Goal: Task Accomplishment & Management: Manage account settings

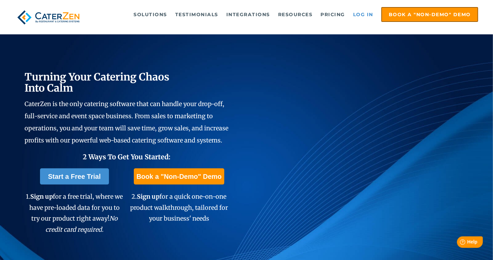
click at [361, 12] on link "Log in" at bounding box center [363, 14] width 27 height 13
click at [360, 16] on link "Log in" at bounding box center [363, 14] width 27 height 13
click at [359, 11] on link "Log in" at bounding box center [363, 14] width 27 height 13
click at [356, 16] on link "Log in" at bounding box center [363, 14] width 27 height 13
click at [360, 13] on link "Log in" at bounding box center [363, 14] width 27 height 13
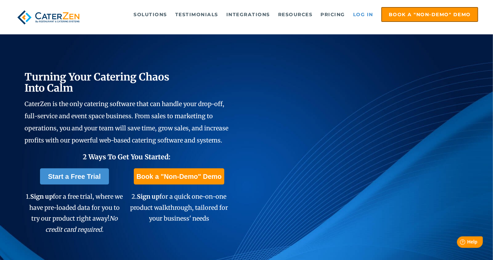
click at [370, 16] on link "Log in" at bounding box center [363, 14] width 27 height 13
click at [363, 15] on link "Log in" at bounding box center [363, 14] width 27 height 13
